Goal: Information Seeking & Learning: Learn about a topic

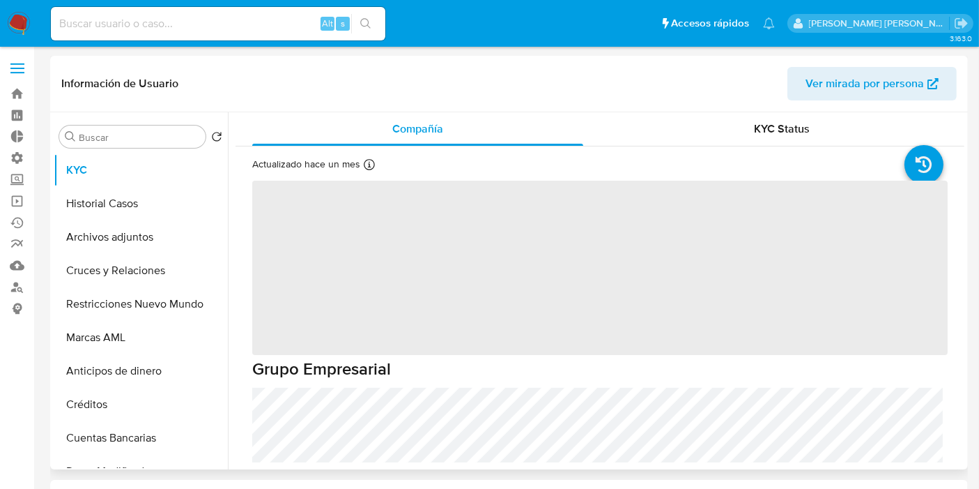
select select "10"
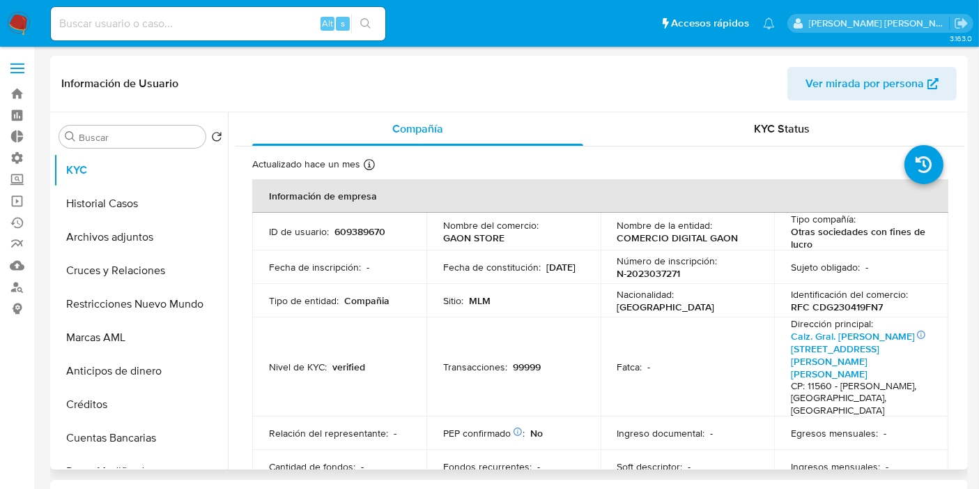
click at [544, 86] on header "Información de Usuario Ver mirada por persona" at bounding box center [509, 83] width 896 height 33
click at [129, 299] on button "Restricciones Nuevo Mundo" at bounding box center [135, 303] width 163 height 33
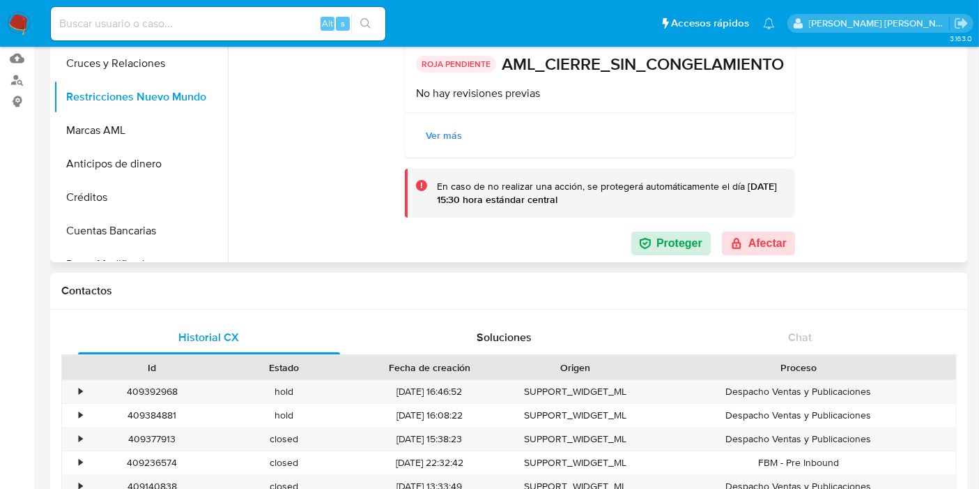
scroll to position [232, 0]
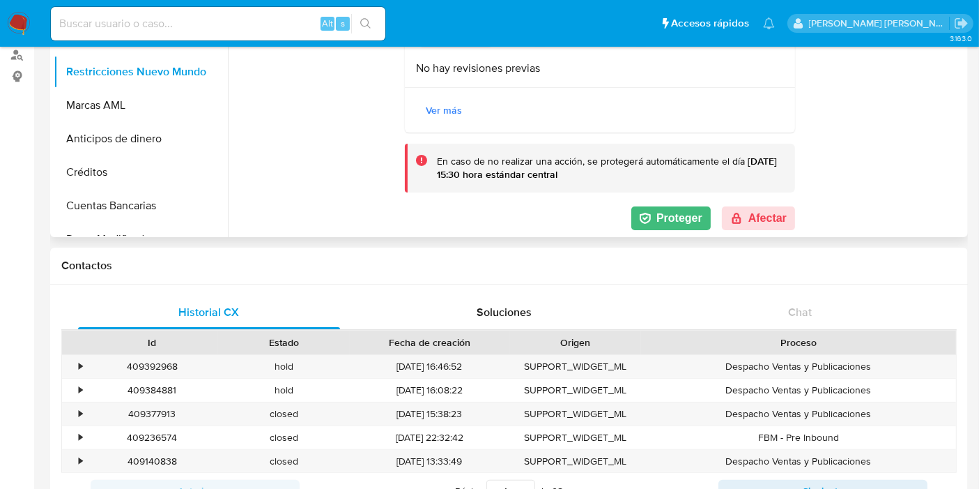
click at [656, 214] on button "Proteger" at bounding box center [671, 218] width 79 height 24
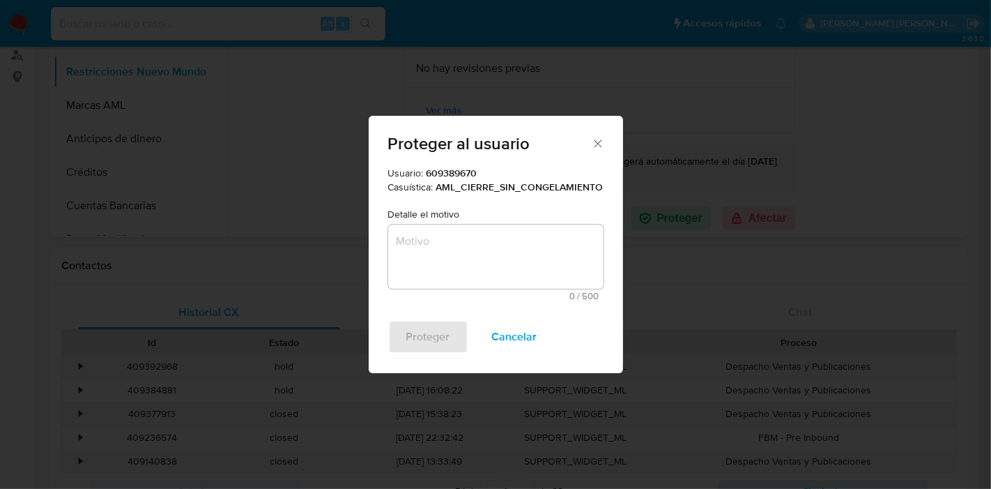
click at [524, 337] on span "Cancelar" at bounding box center [514, 336] width 45 height 31
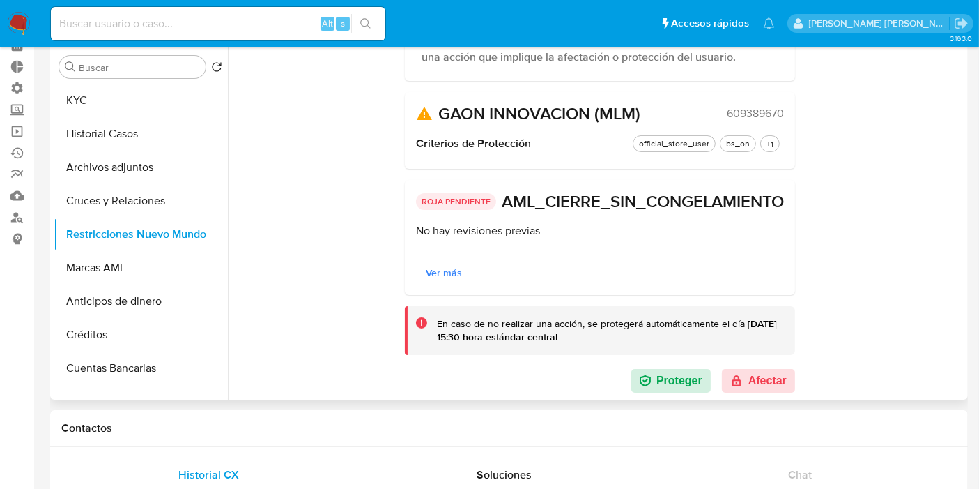
scroll to position [0, 0]
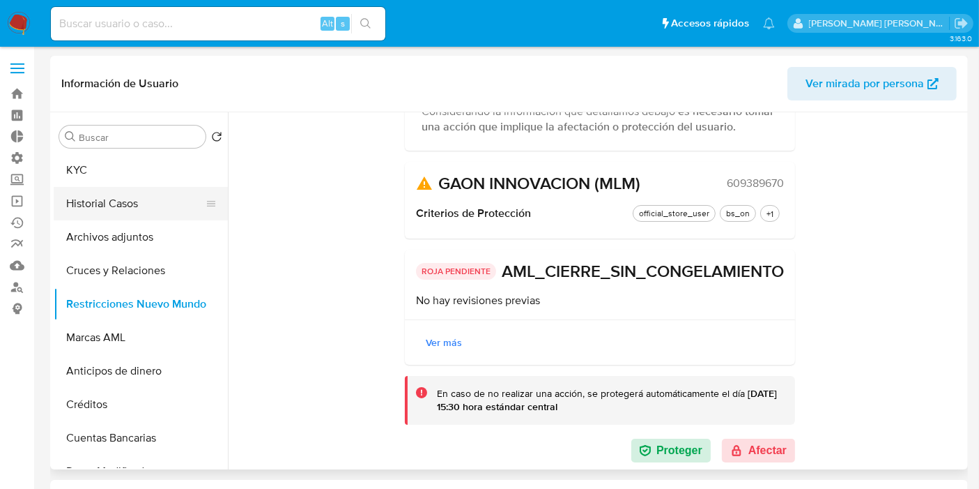
click at [117, 204] on button "Historial Casos" at bounding box center [135, 203] width 163 height 33
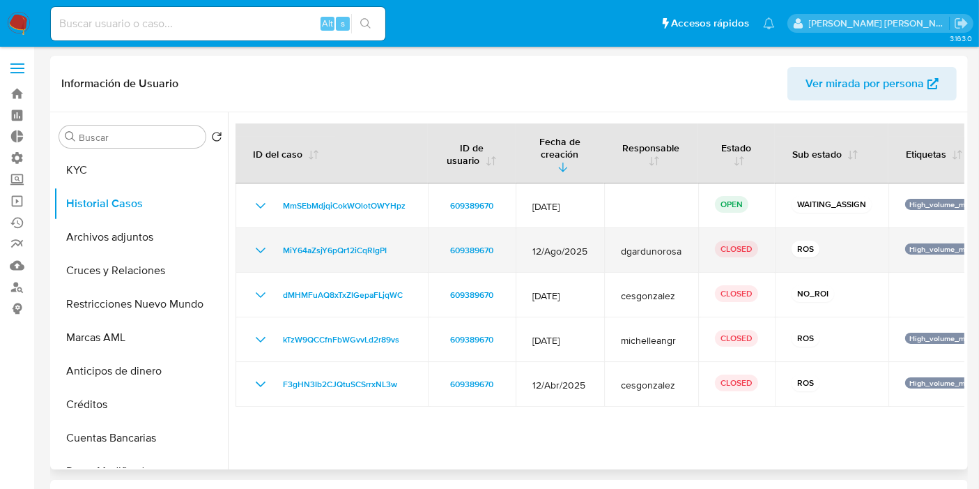
click at [256, 247] on icon "Mostrar/Ocultar" at bounding box center [261, 250] width 10 height 6
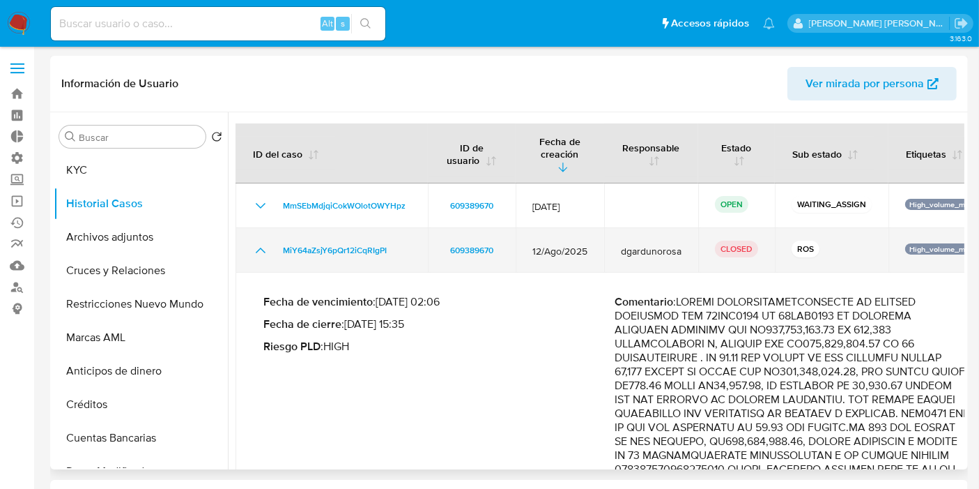
click at [257, 242] on icon "Mostrar/Ocultar" at bounding box center [260, 250] width 17 height 17
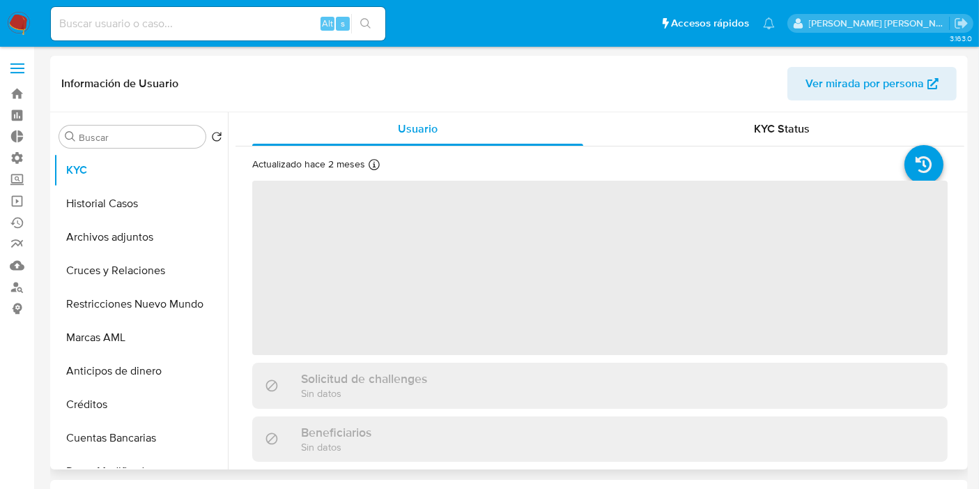
select select "10"
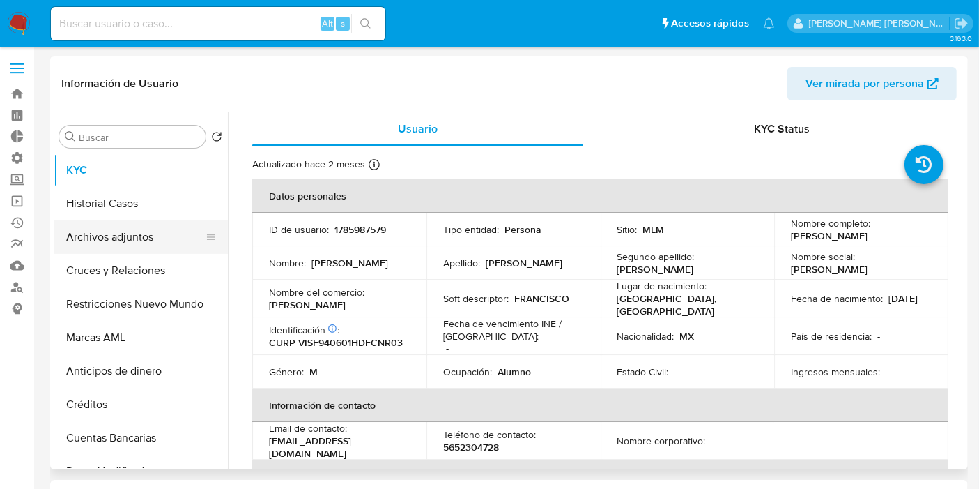
click at [130, 231] on button "Archivos adjuntos" at bounding box center [135, 236] width 163 height 33
